Goal: Information Seeking & Learning: Learn about a topic

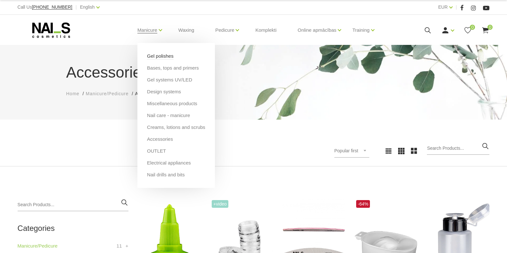
click at [151, 53] on link "Gel polishes" at bounding box center [160, 56] width 27 height 7
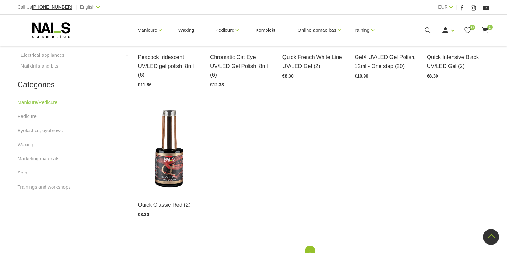
scroll to position [256, 0]
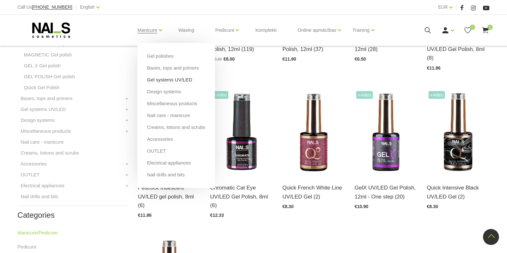
click at [155, 81] on link "Gel systems UV/LED" at bounding box center [169, 79] width 45 height 7
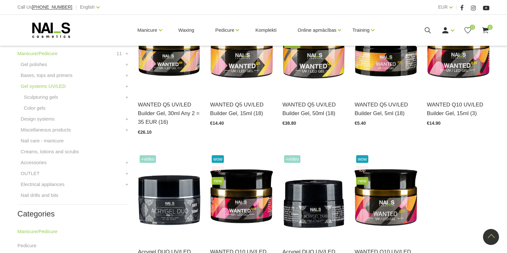
scroll to position [32, 0]
